Goal: Transaction & Acquisition: Purchase product/service

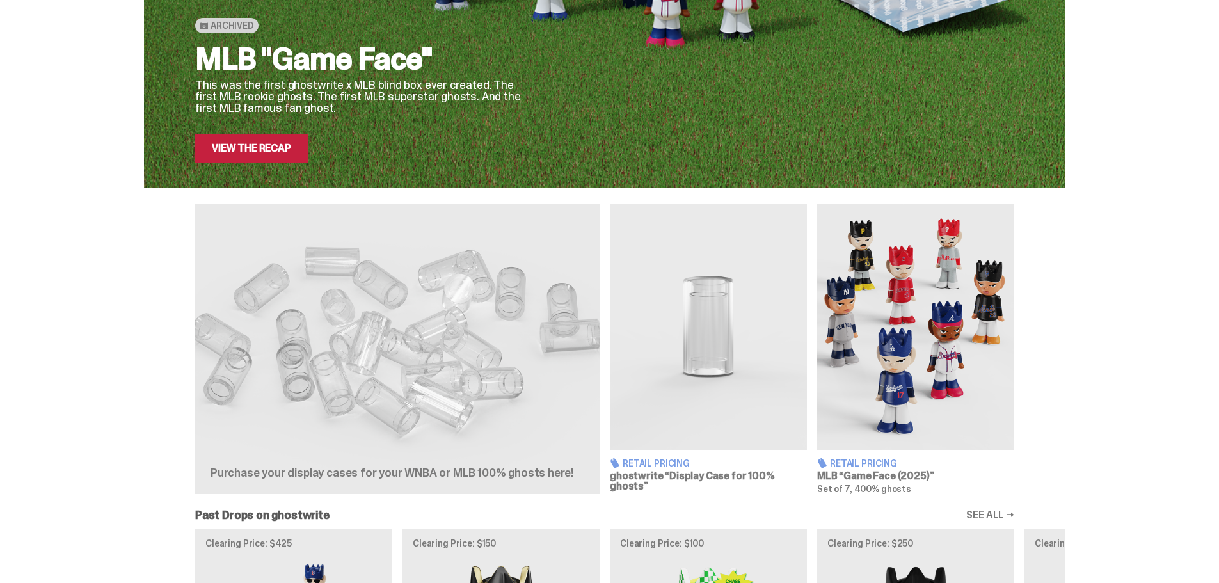
scroll to position [320, 0]
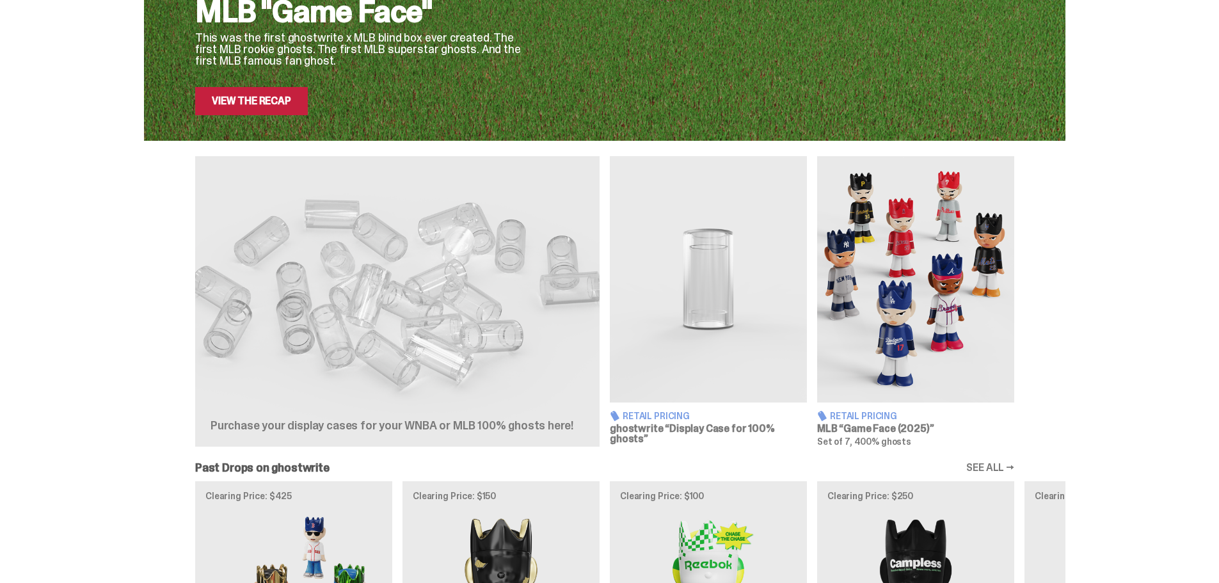
click at [949, 273] on img at bounding box center [915, 279] width 197 height 246
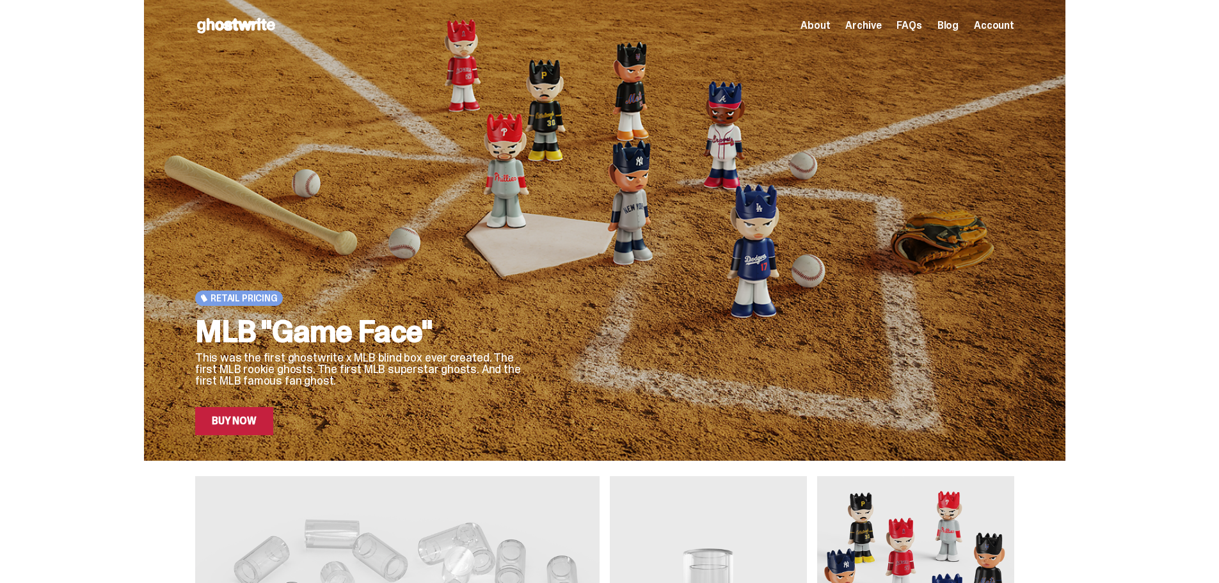
click at [240, 424] on link "Buy Now" at bounding box center [234, 421] width 78 height 28
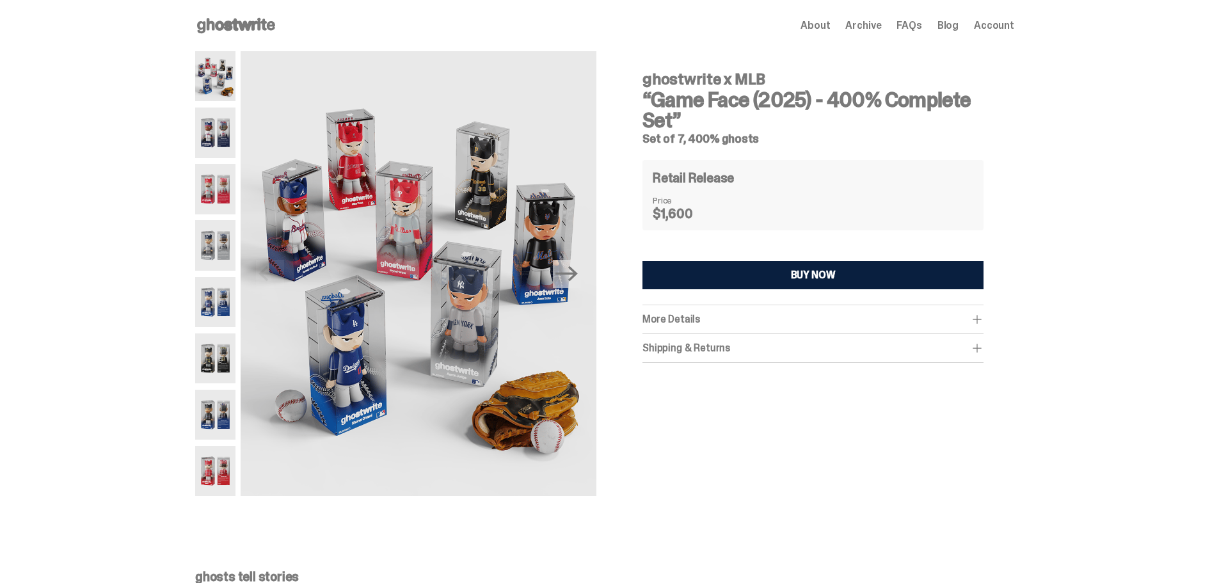
click at [212, 137] on img at bounding box center [215, 133] width 40 height 50
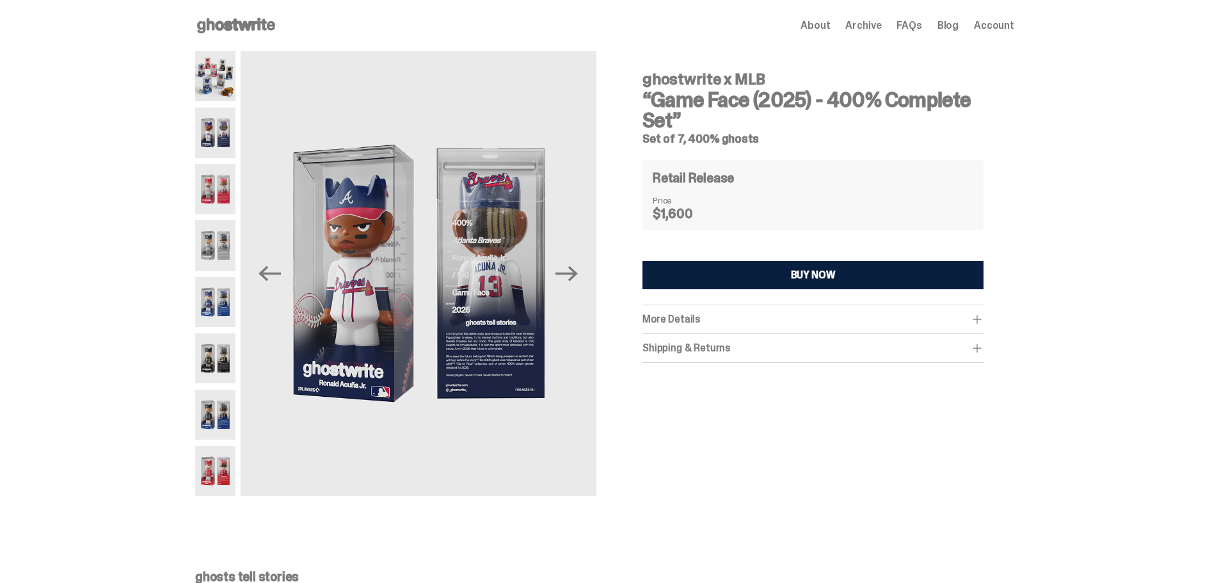
click at [227, 185] on img at bounding box center [215, 189] width 40 height 50
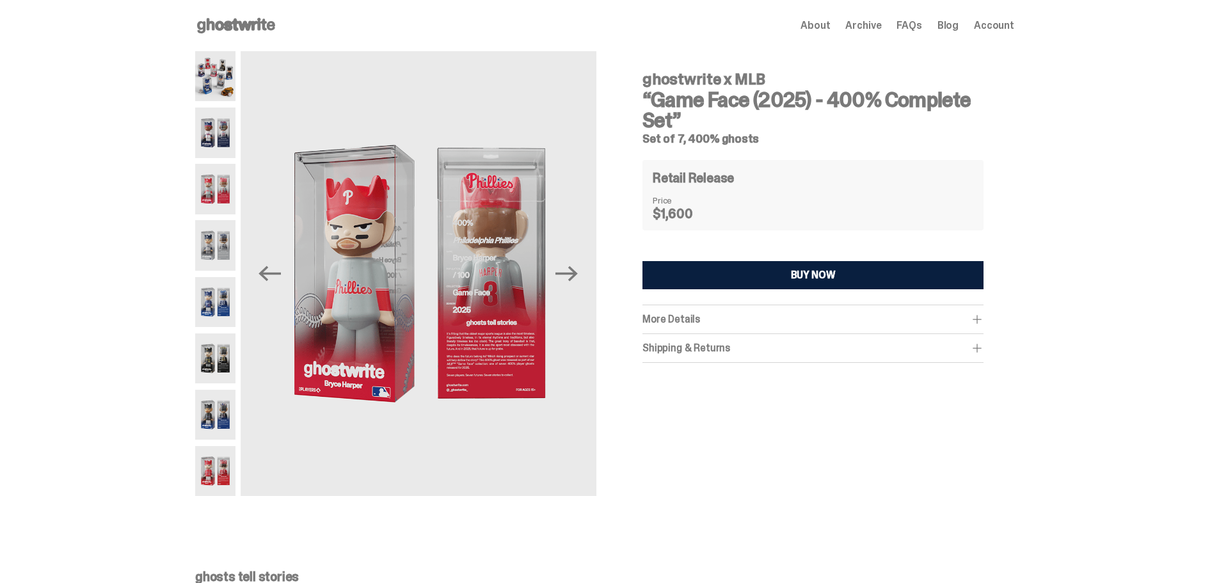
click at [221, 230] on img at bounding box center [215, 245] width 40 height 50
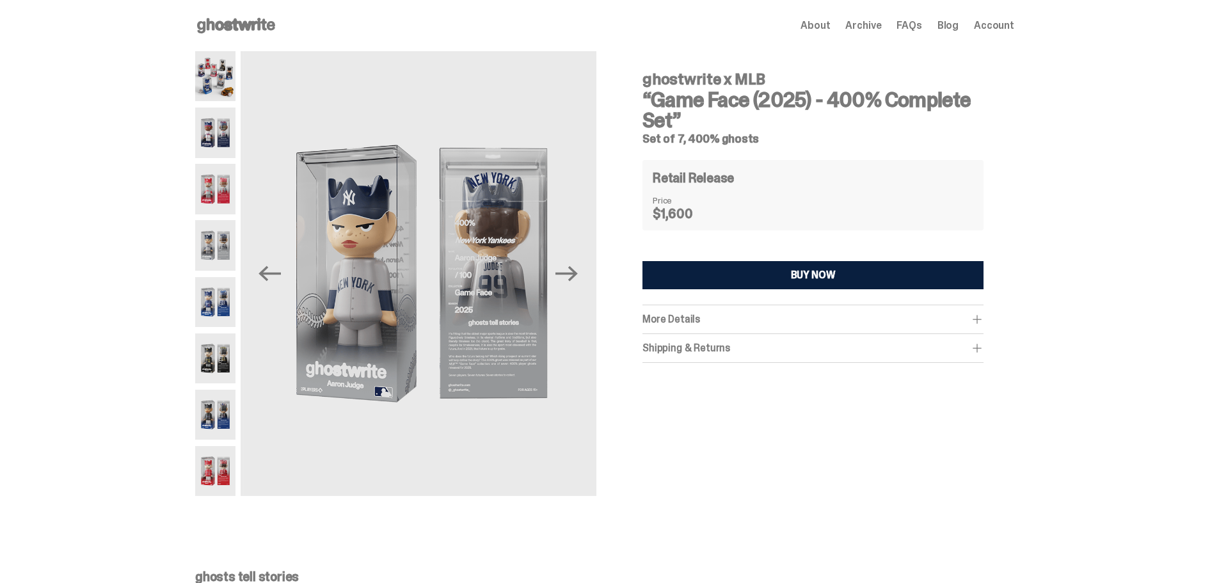
click at [221, 288] on img at bounding box center [215, 302] width 40 height 50
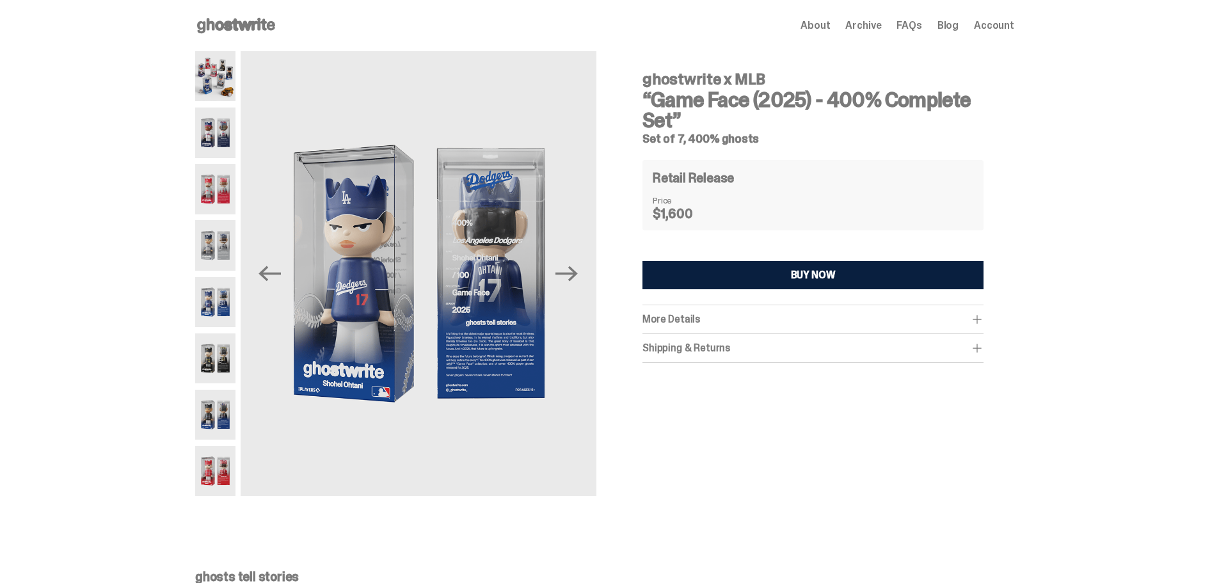
click at [215, 359] on img at bounding box center [215, 358] width 40 height 50
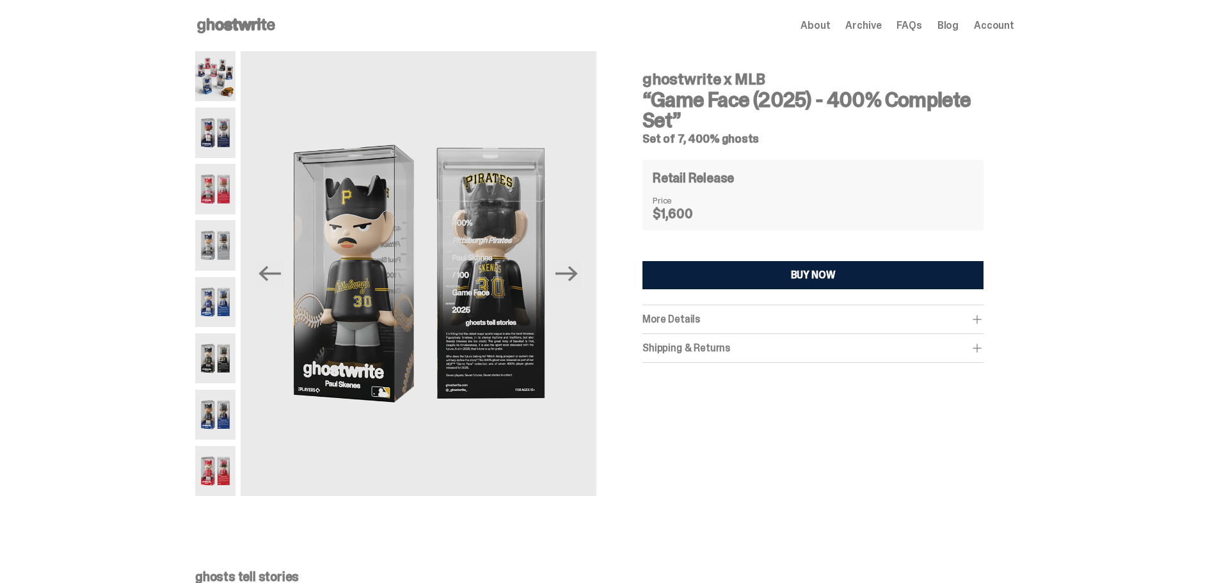
click at [235, 422] on img at bounding box center [215, 415] width 40 height 50
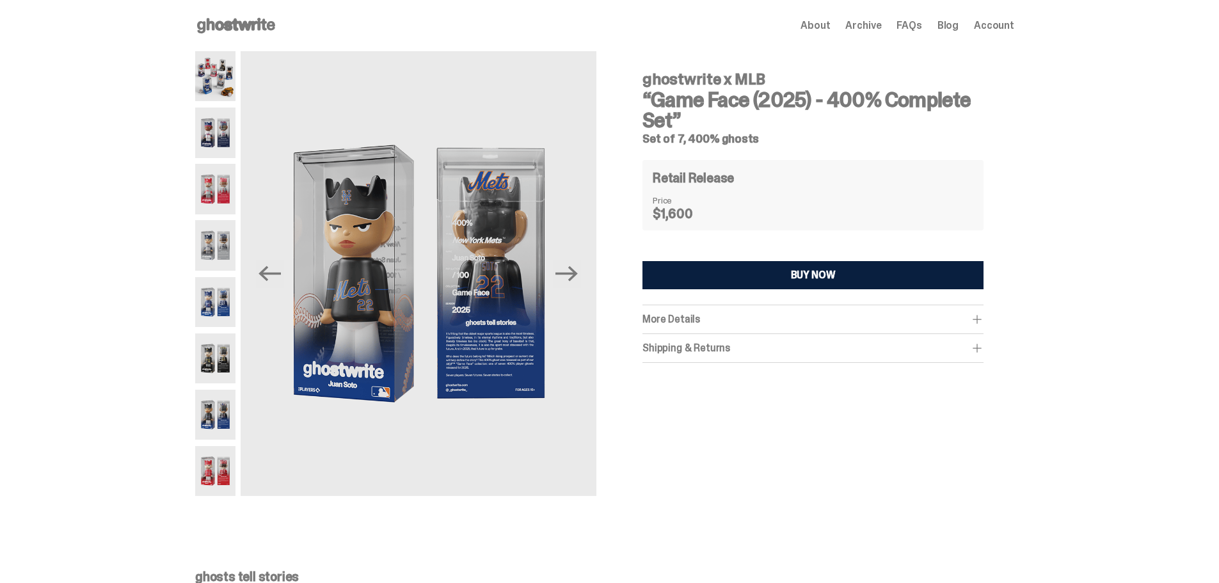
click at [230, 476] on img at bounding box center [215, 471] width 40 height 50
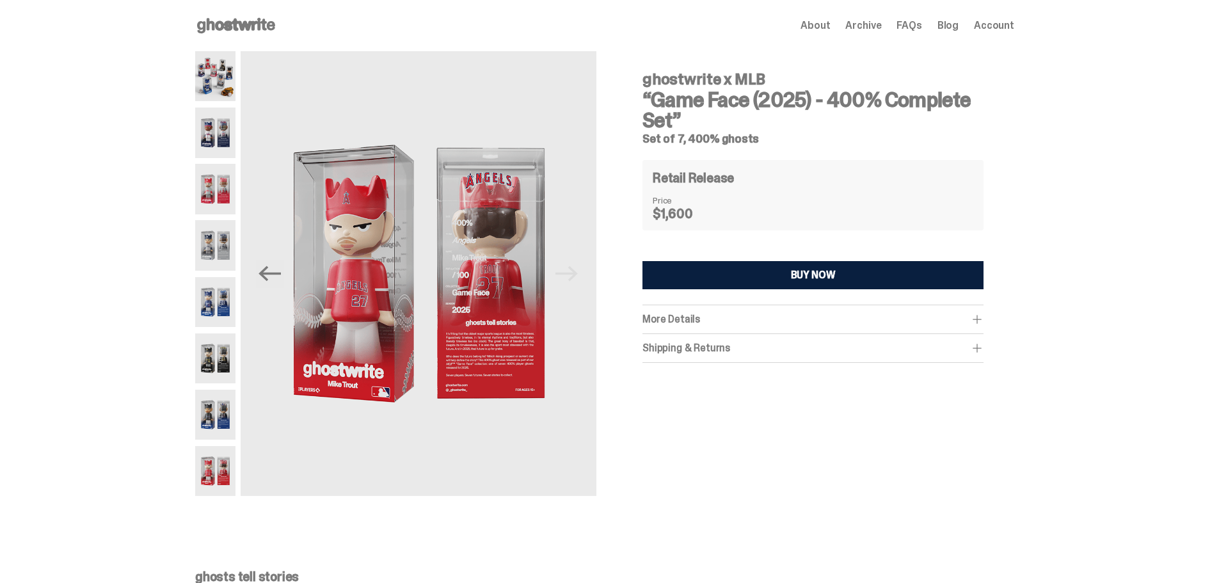
click at [213, 75] on img at bounding box center [215, 76] width 40 height 50
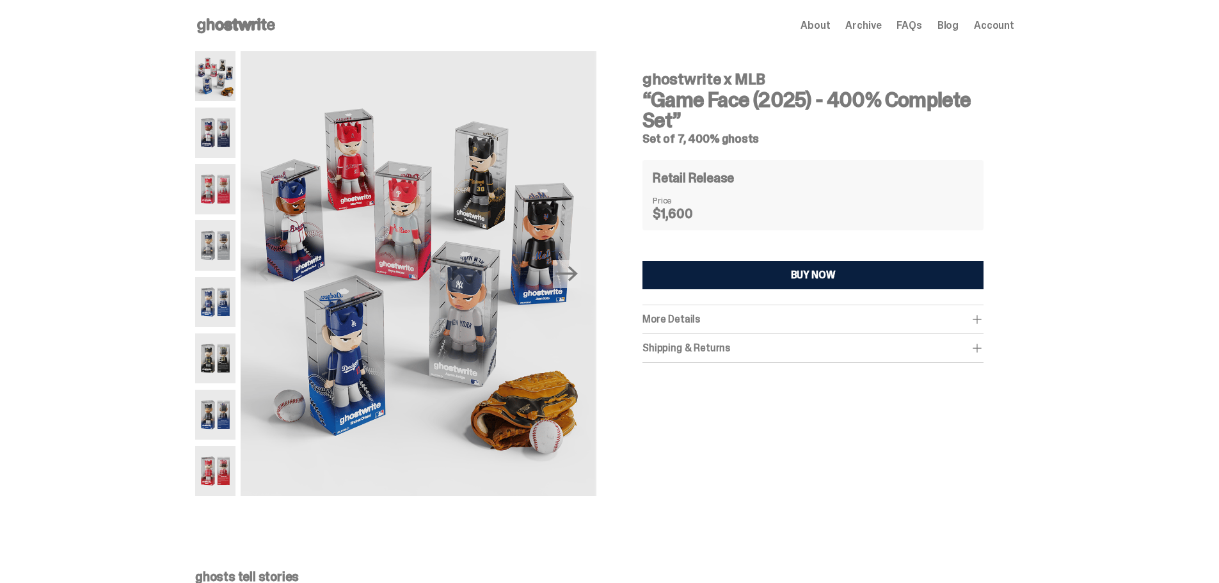
click at [223, 125] on img at bounding box center [215, 133] width 40 height 50
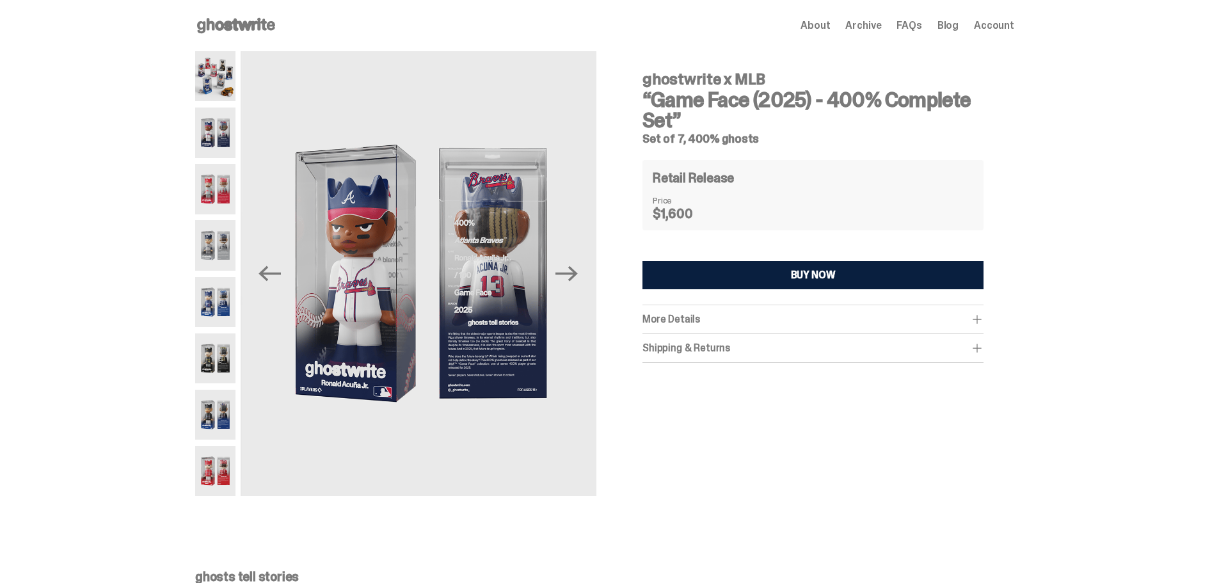
click at [223, 175] on img at bounding box center [215, 189] width 40 height 50
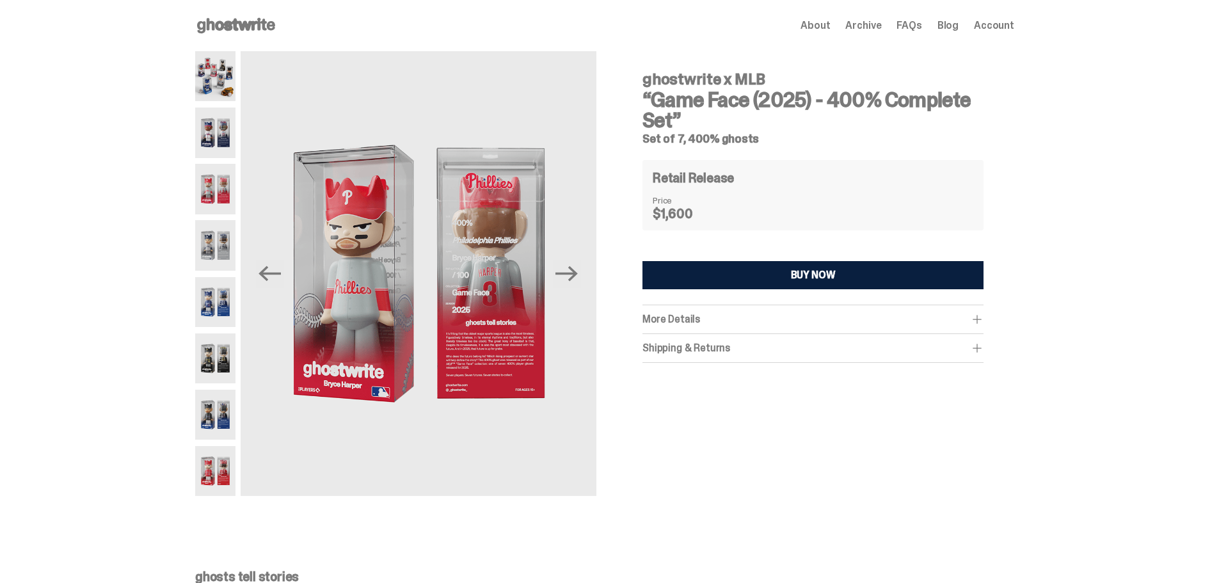
click at [228, 234] on img at bounding box center [215, 245] width 40 height 50
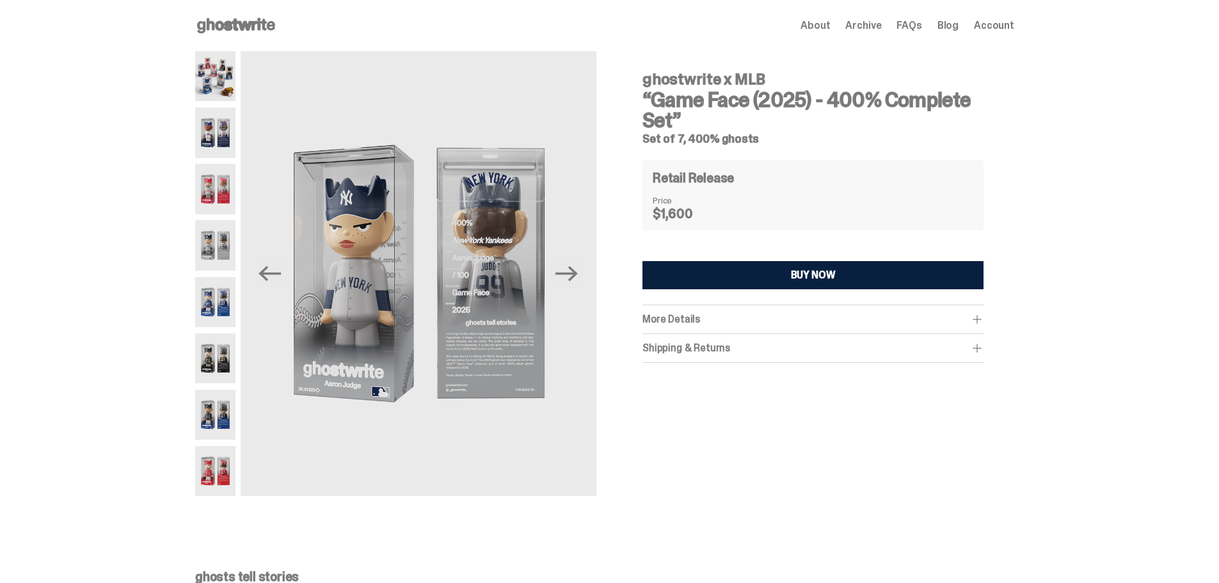
click at [229, 282] on img at bounding box center [215, 302] width 40 height 50
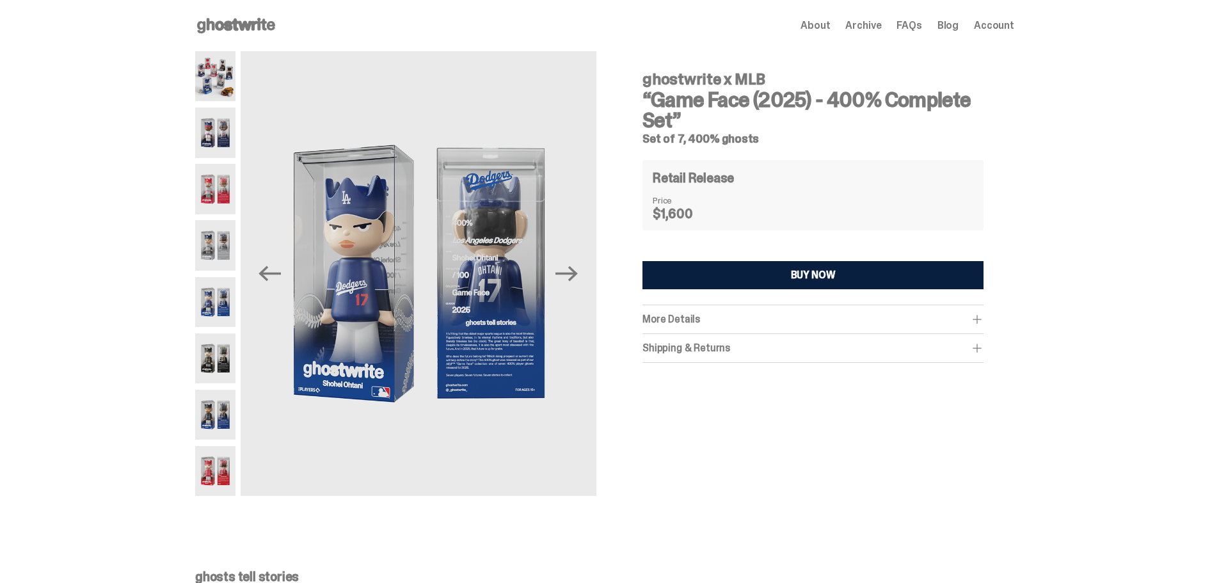
click at [970, 319] on div "More Details" at bounding box center [813, 319] width 341 height 13
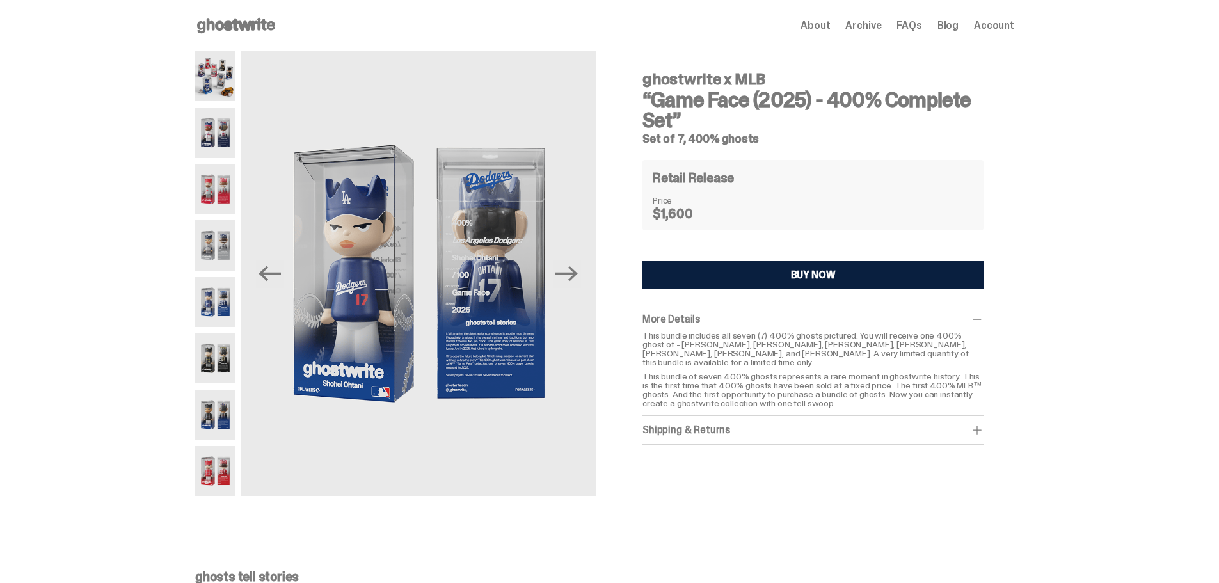
click at [982, 424] on span at bounding box center [977, 430] width 13 height 13
click at [254, 27] on use at bounding box center [236, 25] width 78 height 15
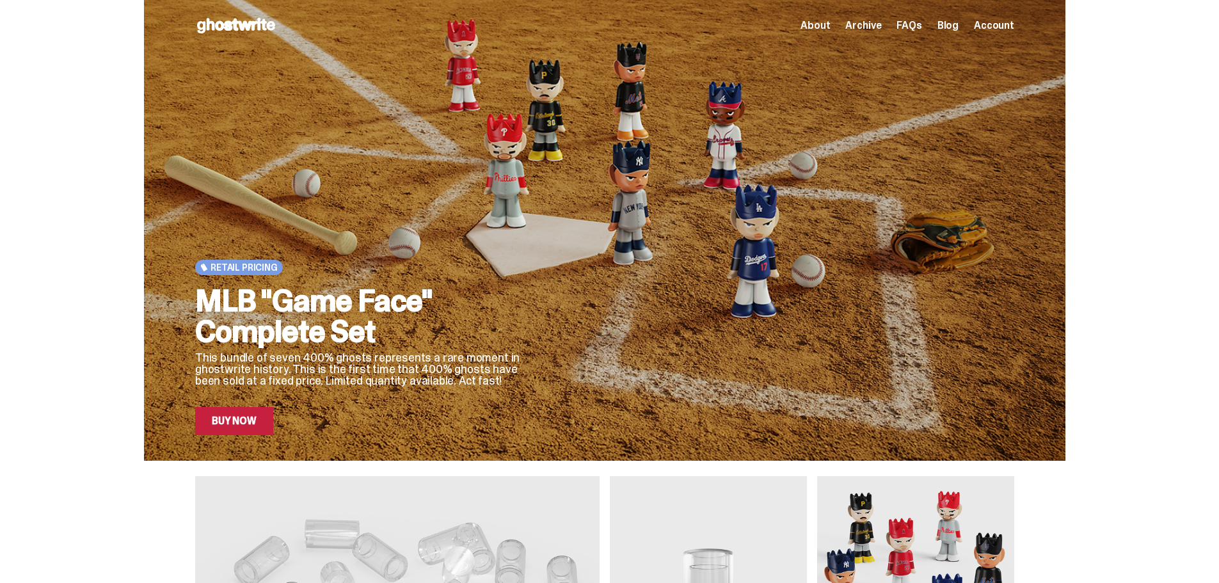
scroll to position [320, 0]
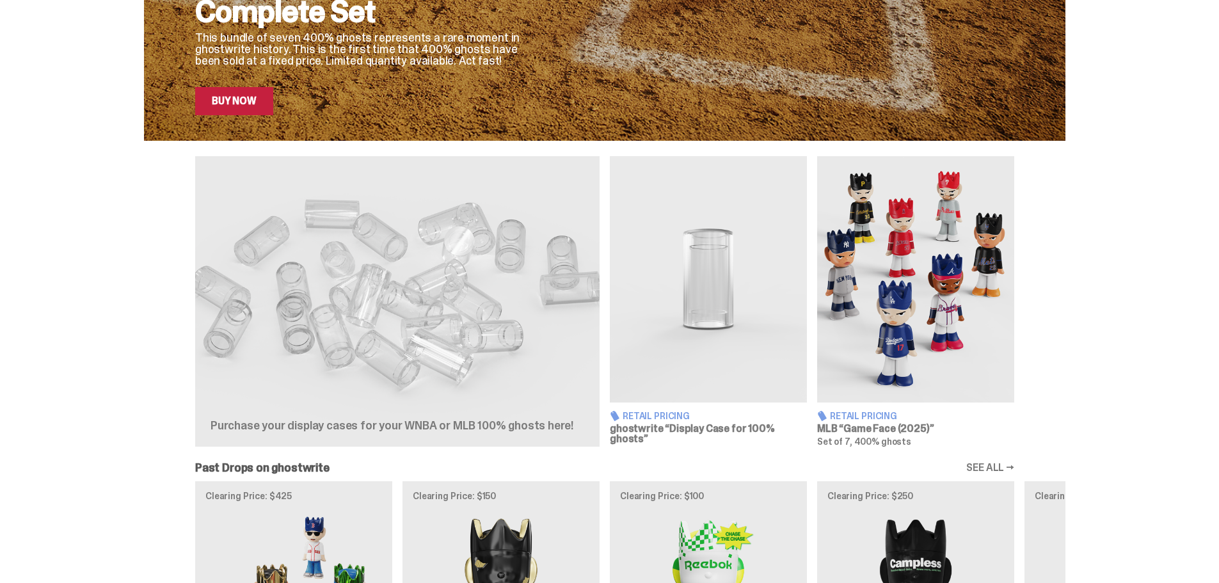
click at [865, 349] on img at bounding box center [915, 279] width 197 height 246
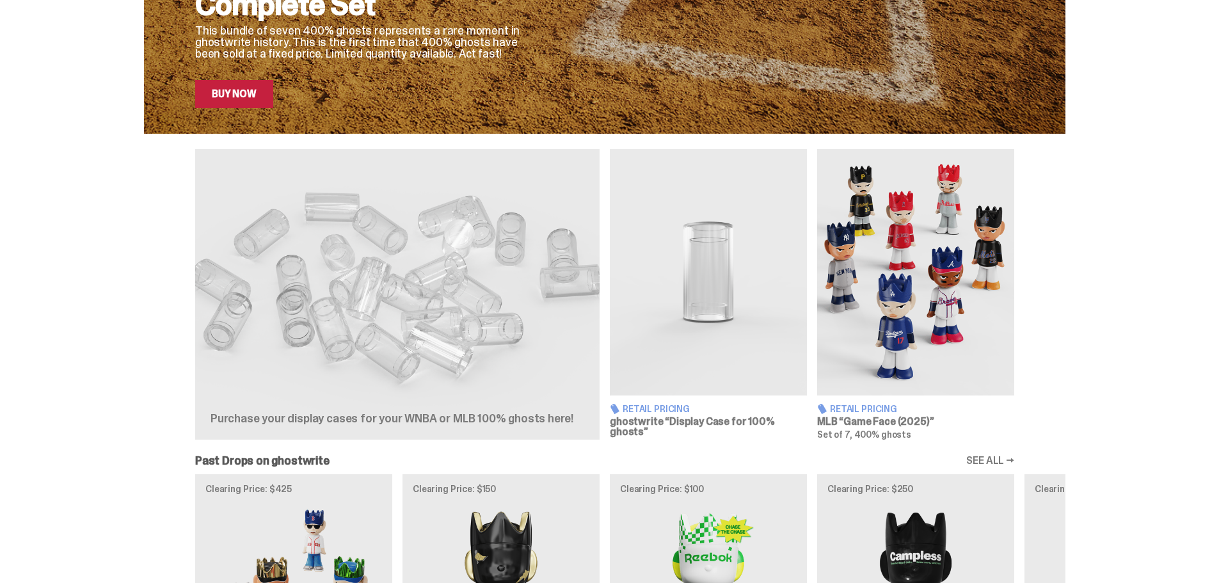
scroll to position [320, 0]
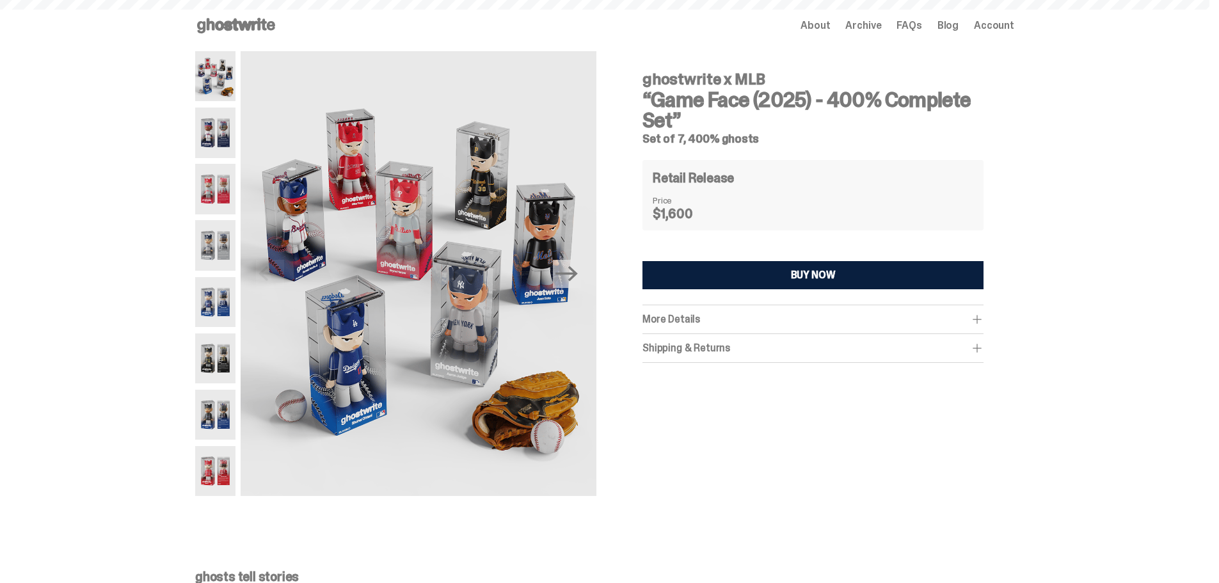
click at [981, 349] on span at bounding box center [977, 348] width 13 height 13
click at [978, 321] on span at bounding box center [977, 319] width 13 height 13
